Goal: Check status: Check status

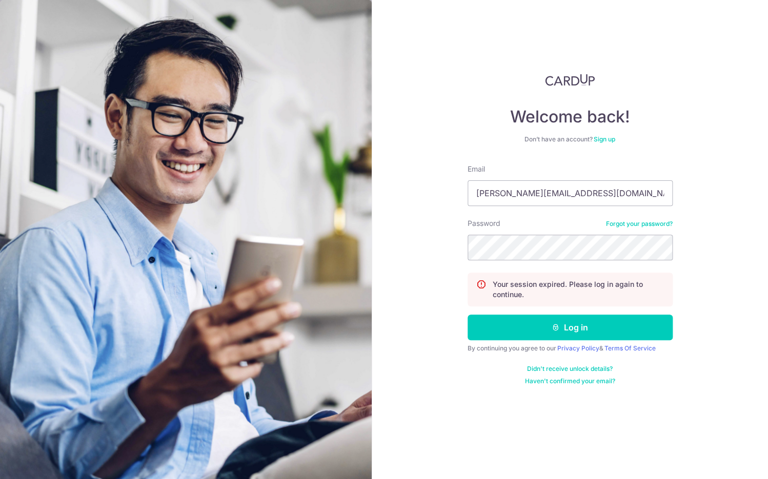
click at [524, 338] on button "Log in" at bounding box center [570, 328] width 205 height 26
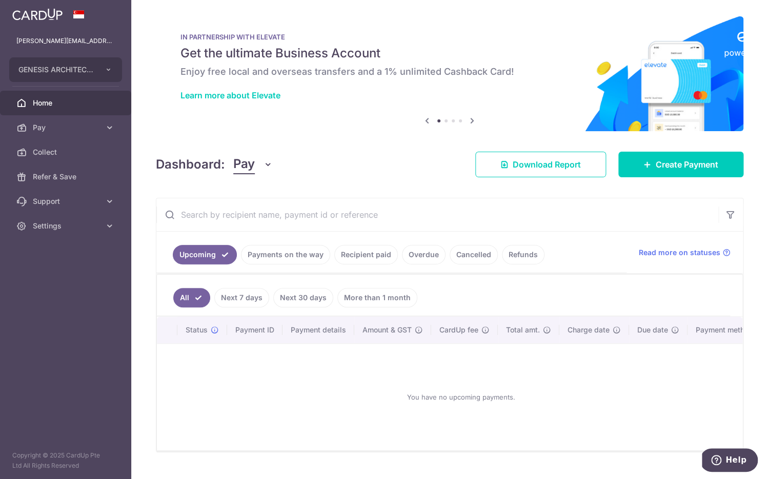
click at [246, 292] on link "Next 7 days" at bounding box center [241, 297] width 55 height 19
click at [308, 298] on link "Next 30 days" at bounding box center [303, 297] width 60 height 19
click at [358, 299] on link "More than 1 month" at bounding box center [377, 297] width 80 height 19
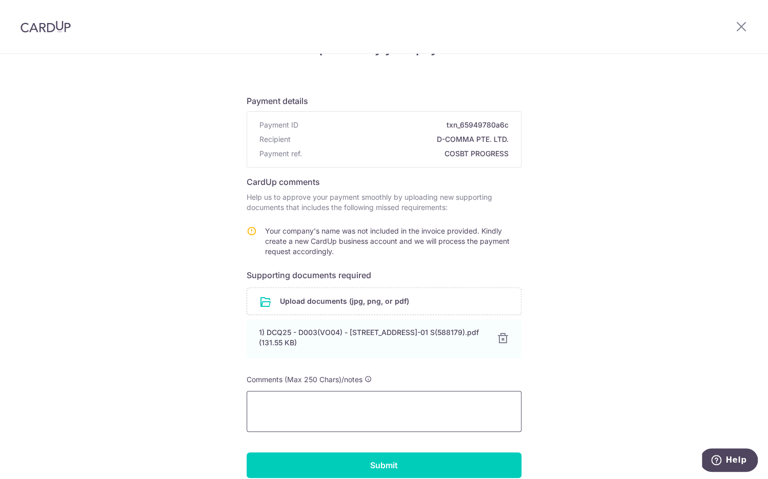
scroll to position [82, 0]
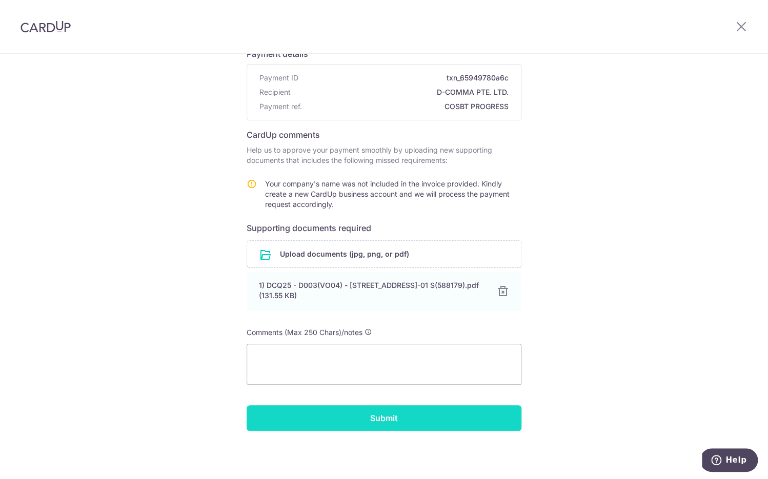
click at [392, 414] on input "Submit" at bounding box center [384, 418] width 275 height 26
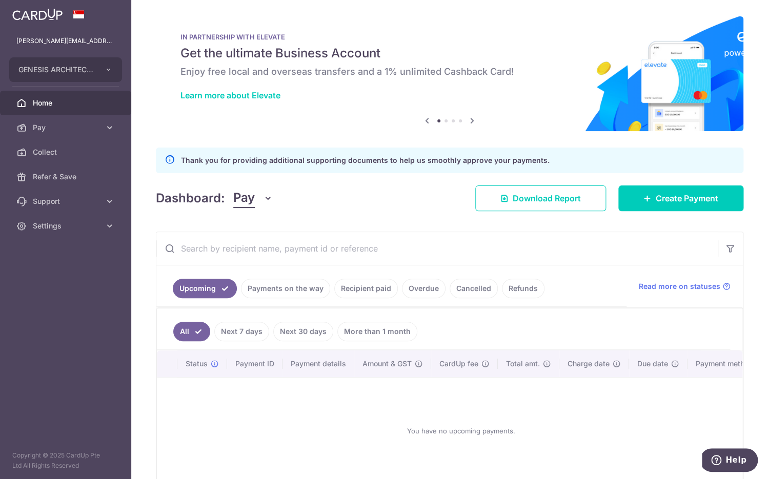
click at [300, 288] on link "Payments on the way" at bounding box center [285, 288] width 89 height 19
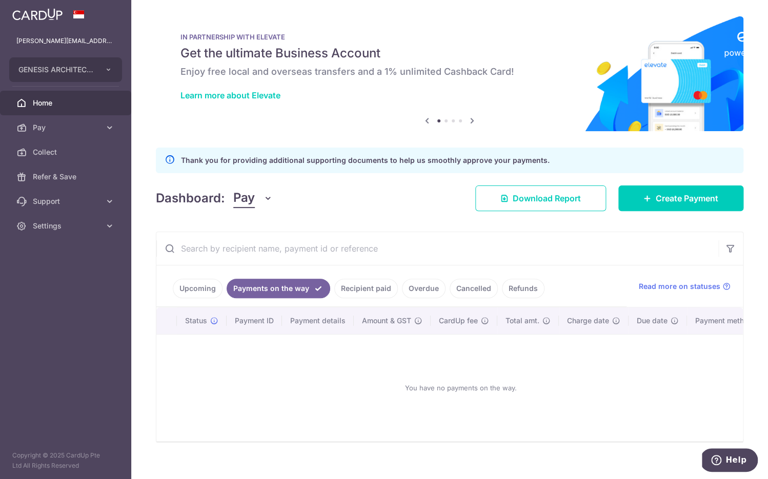
click at [367, 292] on link "Recipient paid" at bounding box center [366, 288] width 64 height 19
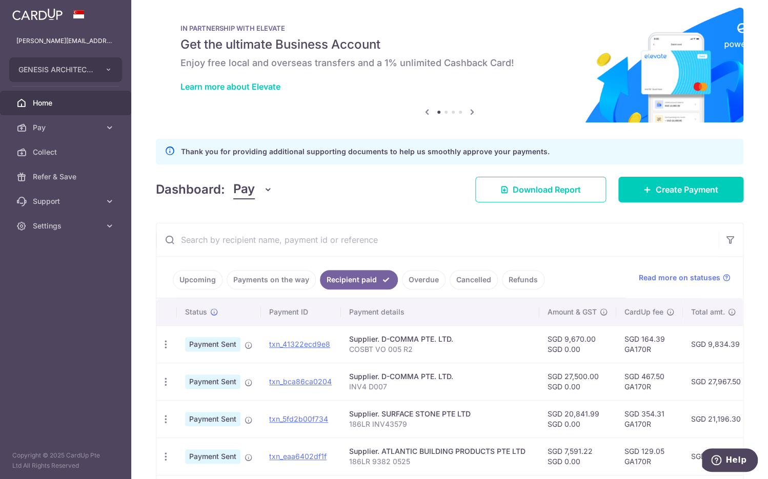
scroll to position [6, 0]
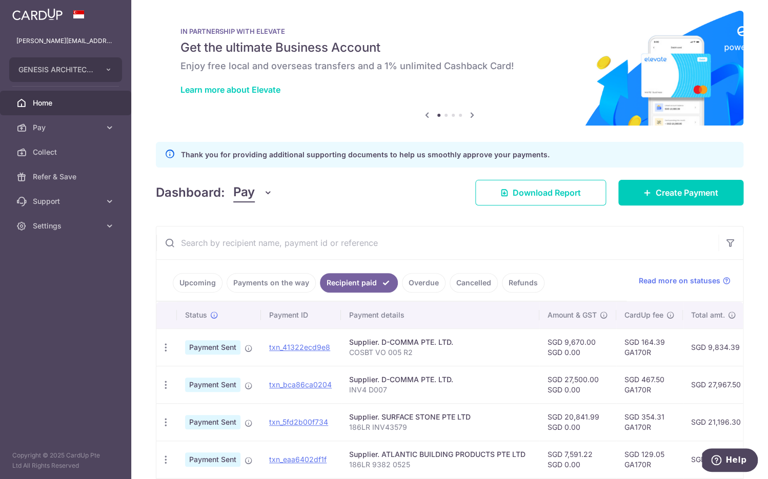
click at [518, 281] on link "Refunds" at bounding box center [523, 282] width 43 height 19
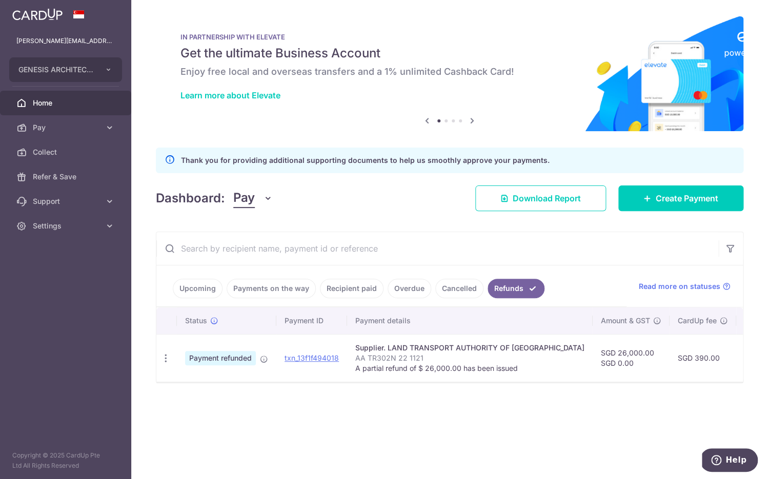
click at [464, 282] on link "Cancelled" at bounding box center [459, 288] width 48 height 19
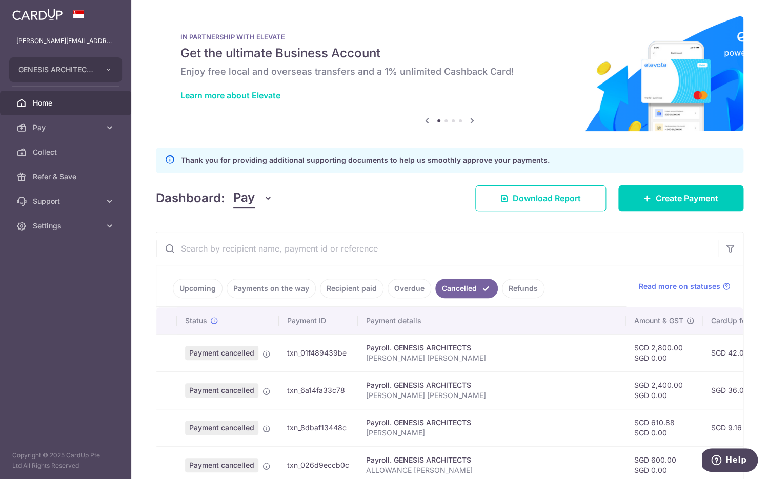
click at [506, 283] on link "Refunds" at bounding box center [523, 288] width 43 height 19
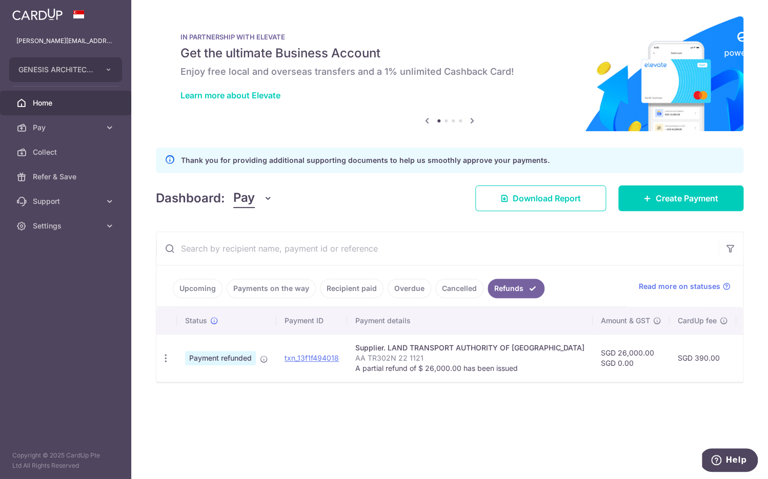
click at [425, 298] on li "Overdue" at bounding box center [407, 288] width 48 height 19
click at [457, 292] on link "Cancelled" at bounding box center [459, 288] width 48 height 19
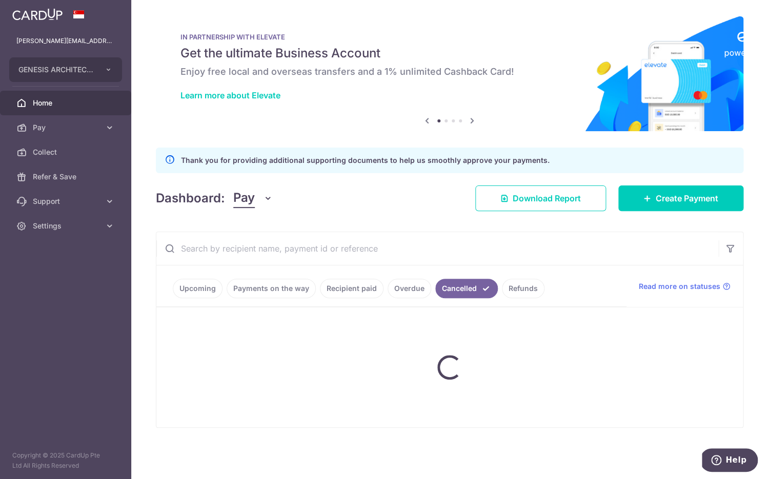
click at [353, 294] on ul "Upcoming Payments on the way Recipient paid Overdue Cancelled Refunds" at bounding box center [391, 287] width 470 height 42
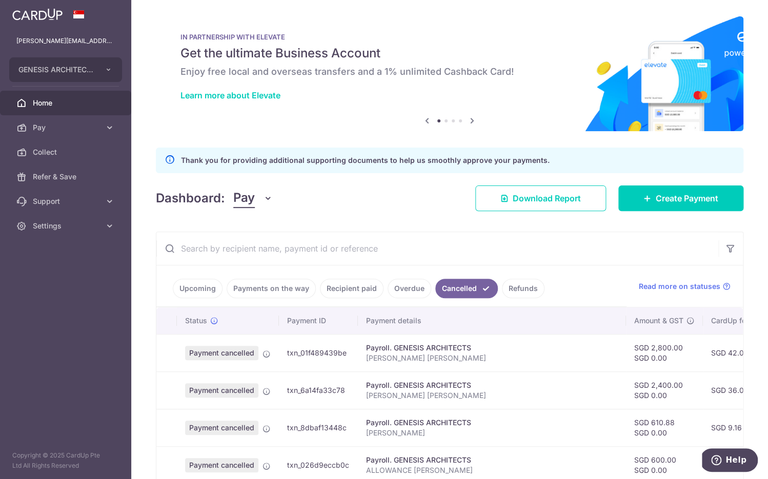
click at [345, 292] on link "Recipient paid" at bounding box center [352, 288] width 64 height 19
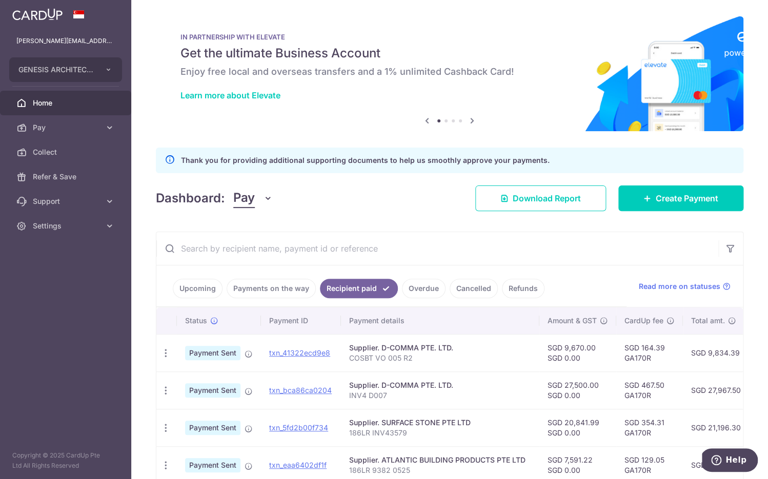
click at [257, 289] on link "Payments on the way" at bounding box center [271, 288] width 89 height 19
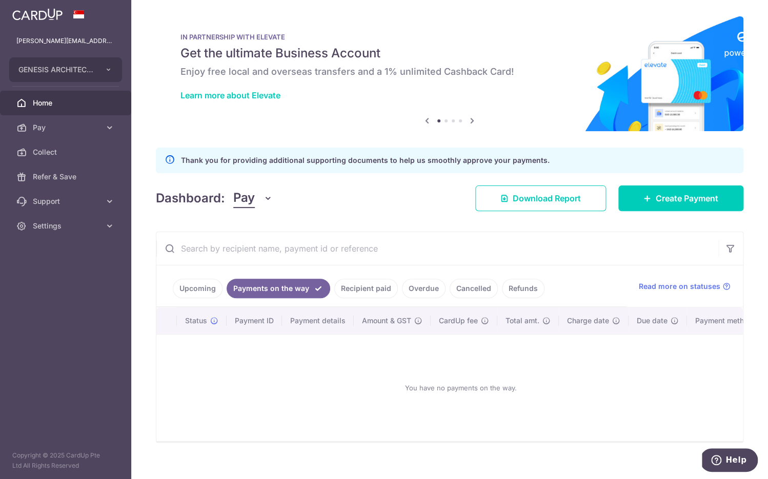
click at [193, 290] on link "Upcoming" at bounding box center [198, 288] width 50 height 19
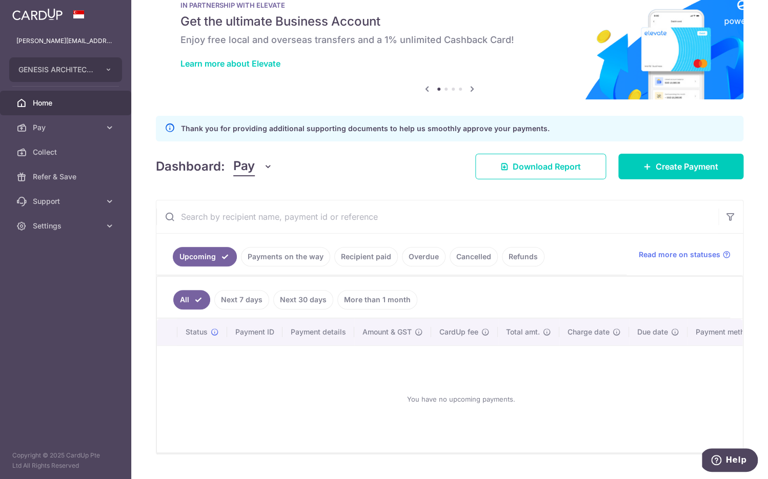
scroll to position [19, 0]
